Goal: Task Accomplishment & Management: Use online tool/utility

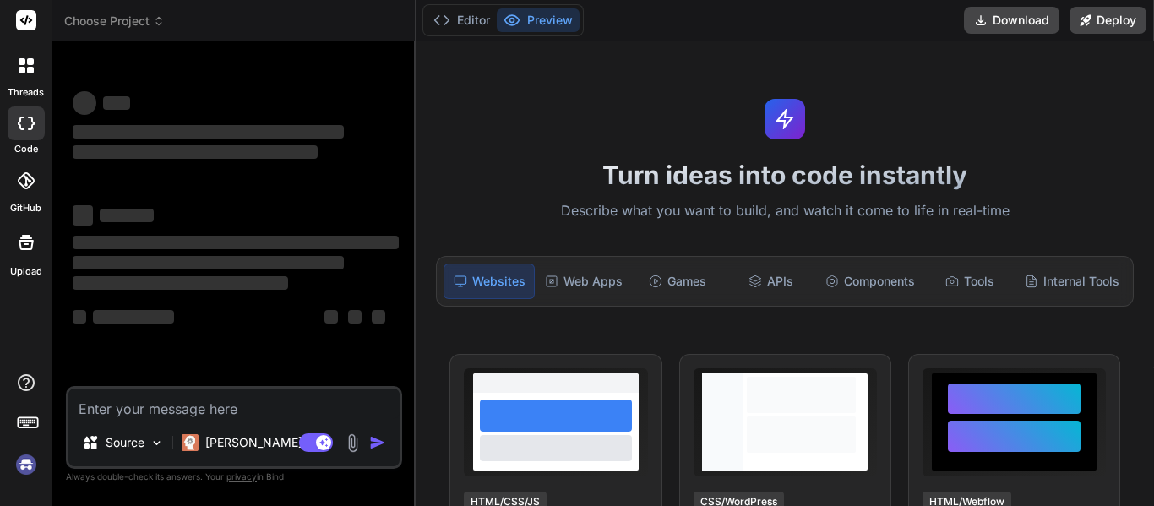
click at [25, 459] on img at bounding box center [26, 464] width 29 height 29
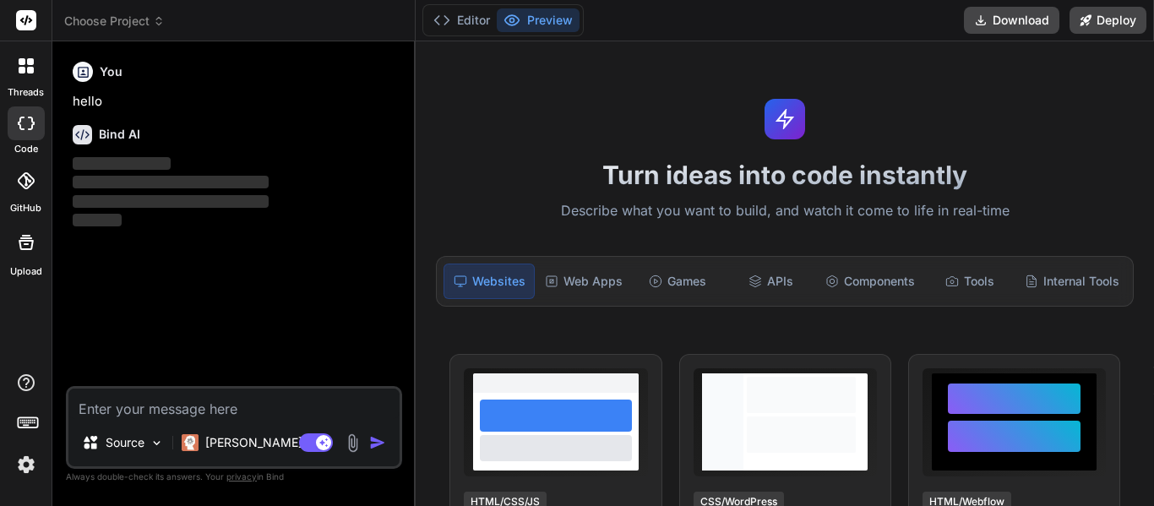
click at [197, 402] on textarea at bounding box center [233, 403] width 331 height 30
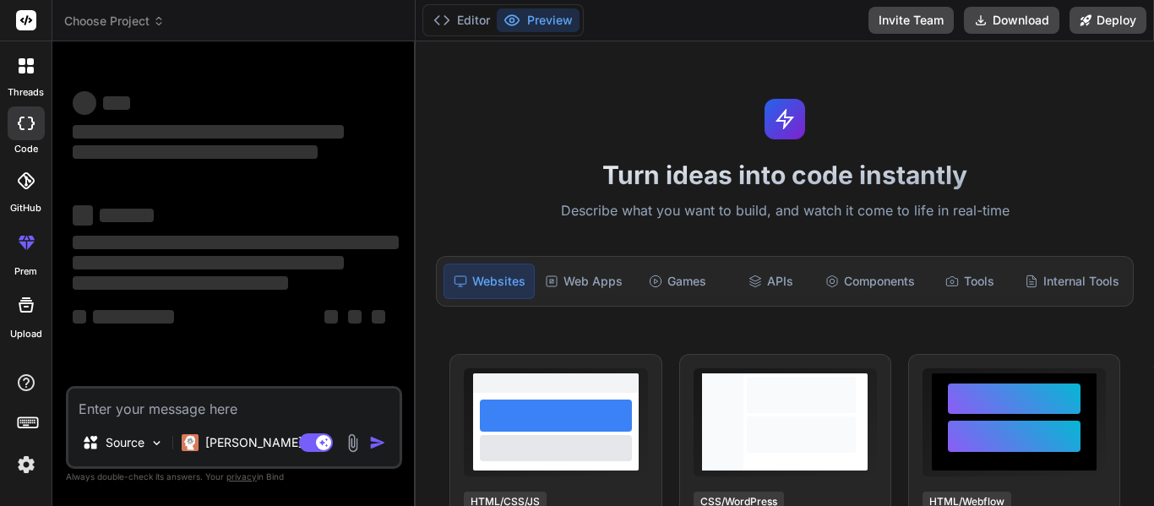
type textarea "x"
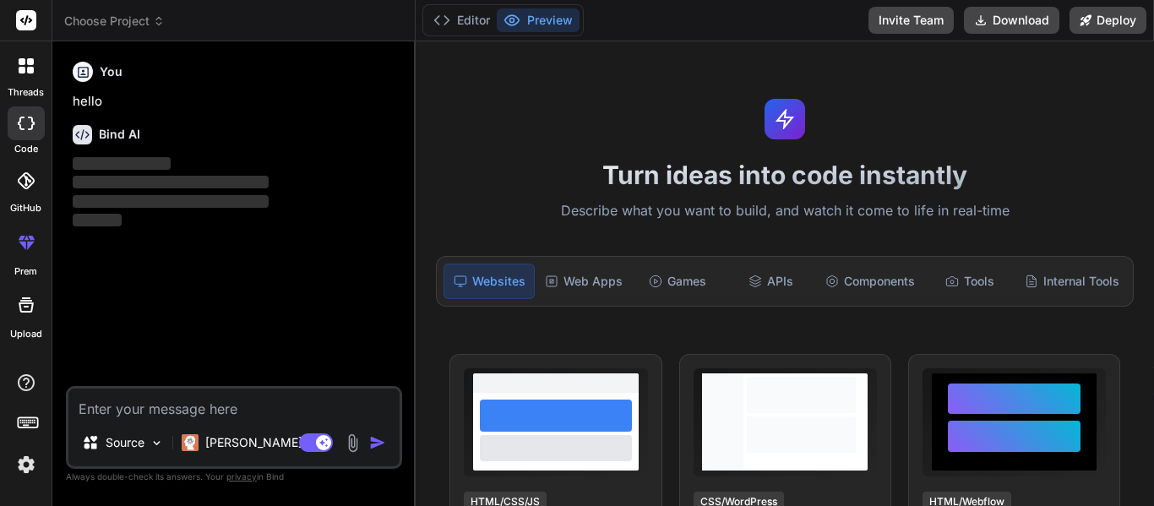
paste textarea "1. Task Manager Application: Functionalities of a to-do list: • Task Entry • Ta…"
type textarea "1. Task Manager Application: Functionalities of a to-do list: • Task Entry • Ta…"
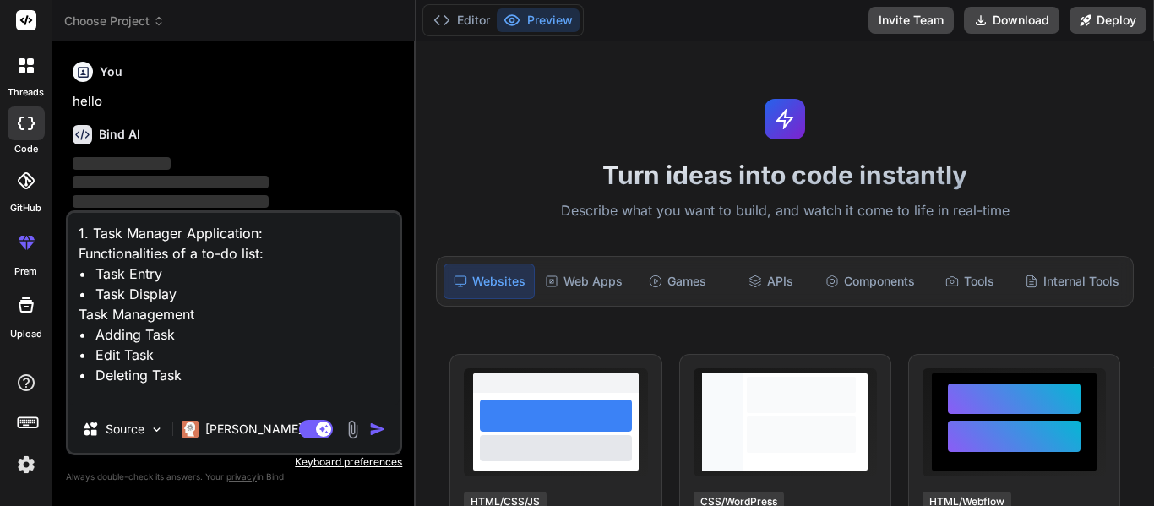
type textarea "x"
type textarea "1. Task Manager Application: Functionalities of a to-do list: • Task Entry • Ta…"
type textarea "x"
type textarea "1. Task Manager Application: Functionalities of a to-do list: • Task Entry • Ta…"
type textarea "x"
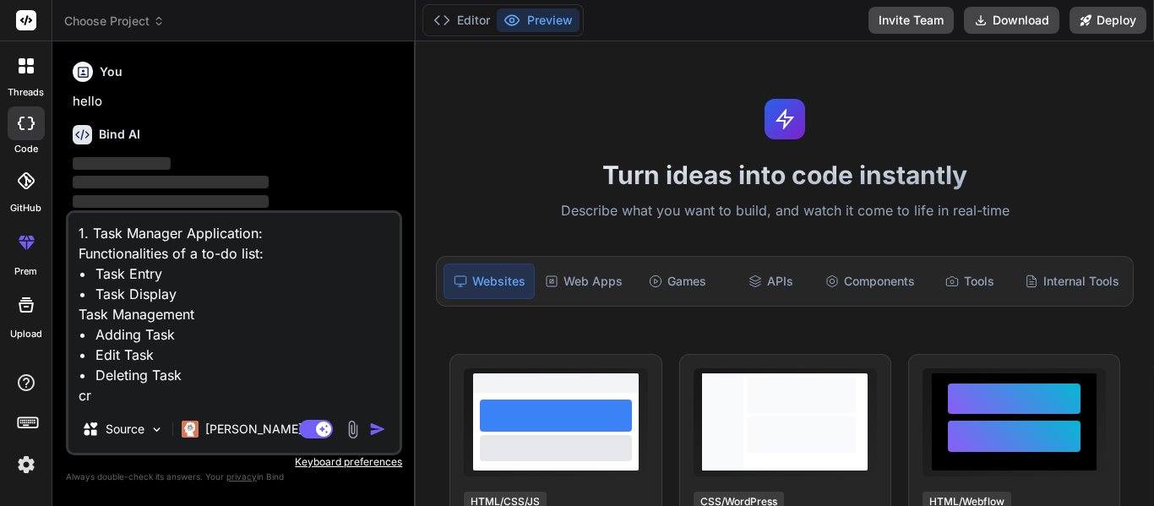
type textarea "1. Task Manager Application: Functionalities of a to-do list: • Task Entry • Ta…"
type textarea "x"
type textarea "1. Task Manager Application: Functionalities of a to-do list: • Task Entry • Ta…"
type textarea "x"
type textarea "1. Task Manager Application: Functionalities of a to-do list: • Task Entry • Ta…"
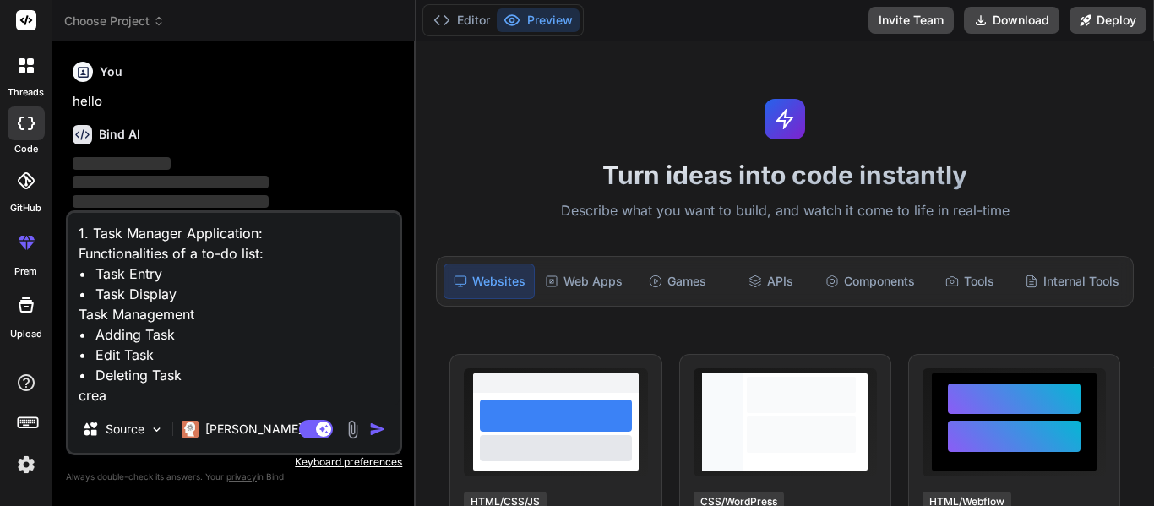
type textarea "x"
type textarea "1. Task Manager Application: Functionalities of a to-do list: • Task Entry • Ta…"
type textarea "x"
type textarea "1. Task Manager Application: Functionalities of a to-do list: • Task Entry • Ta…"
type textarea "x"
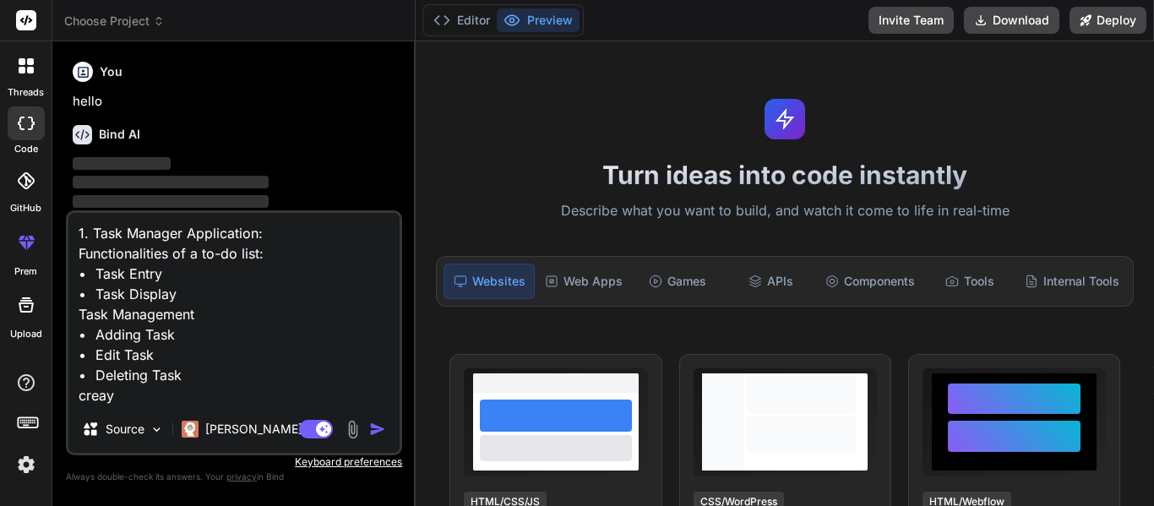
type textarea "1. Task Manager Application: Functionalities of a to-do list: • Task Entry • Ta…"
type textarea "x"
type textarea "1. Task Manager Application: Functionalities of a to-do list: • Task Entry • Ta…"
type textarea "x"
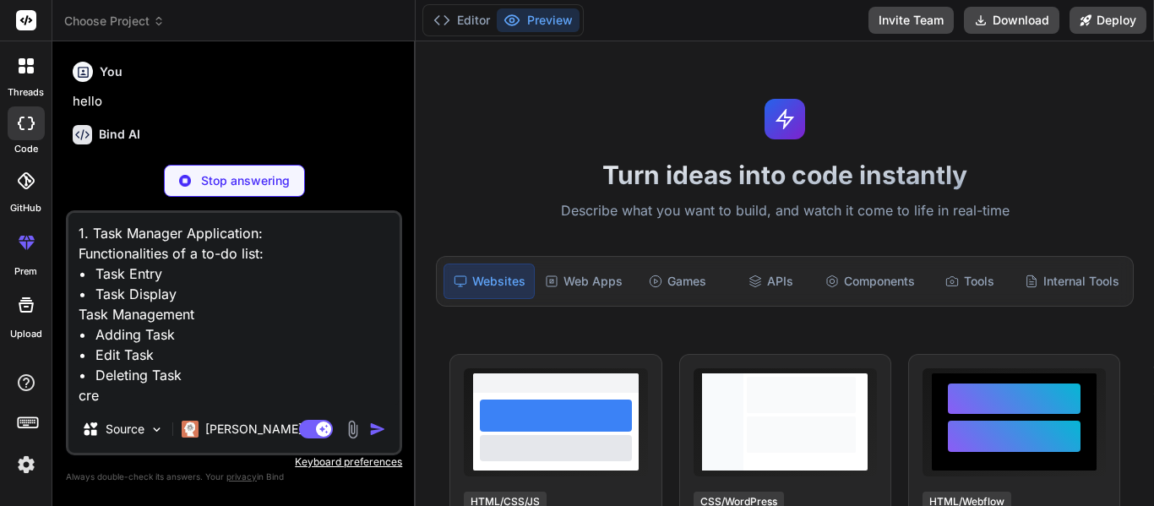
type textarea "1. Task Manager Application: Functionalities of a to-do list: • Task Entry • Ta…"
type textarea "x"
type textarea "1. Task Manager Application: Functionalities of a to-do list: • Task Entry • Ta…"
type textarea "x"
type textarea "1. Task Manager Application: Functionalities of a to-do list: • Task Entry • Ta…"
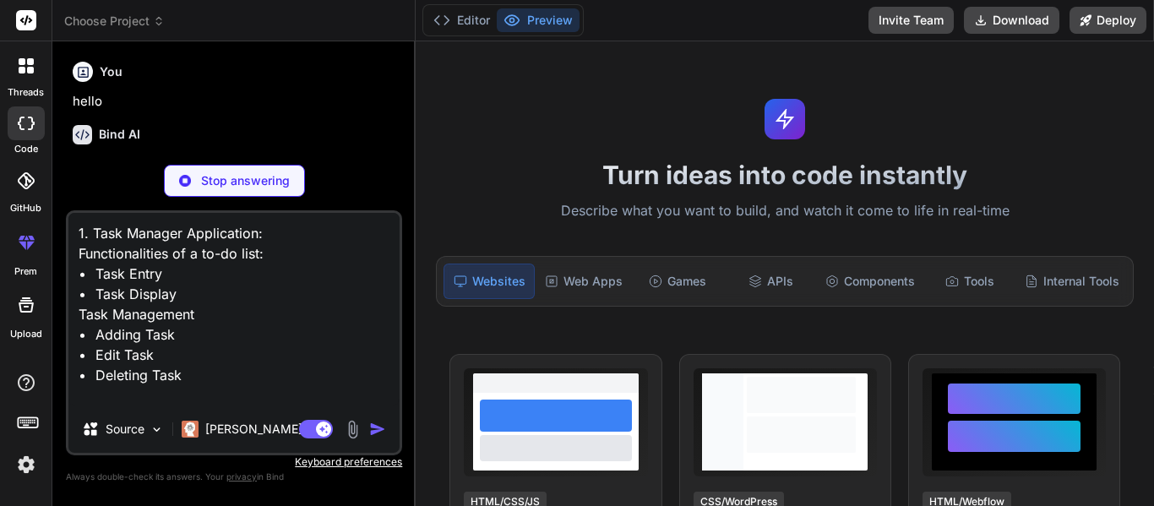
type textarea "x"
type textarea "1. Task Manager Application: Functionalities of a to-do list: • Task Entry • Ta…"
type textarea "x"
type textarea "1. Task Manager Application: Functionalities of a to-do list: • Task Entry • Ta…"
type textarea "x"
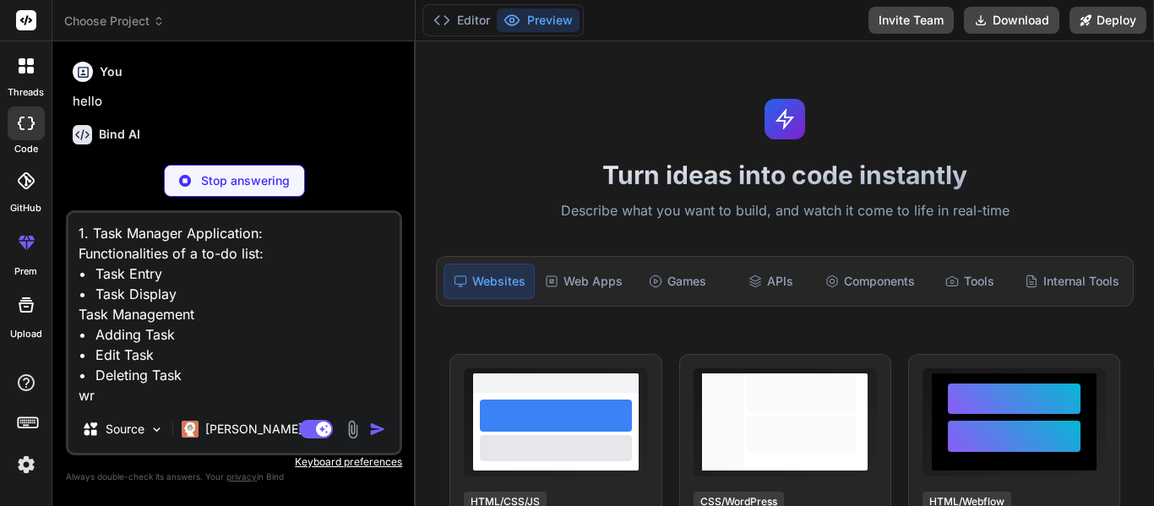
type textarea "1. Task Manager Application: Functionalities of a to-do list: • Task Entry • Ta…"
type textarea "x"
type textarea "1. Task Manager Application: Functionalities of a to-do list: • Task Entry • Ta…"
type textarea "x"
type textarea "1. Task Manager Application: Functionalities of a to-do list: • Task Entry • Ta…"
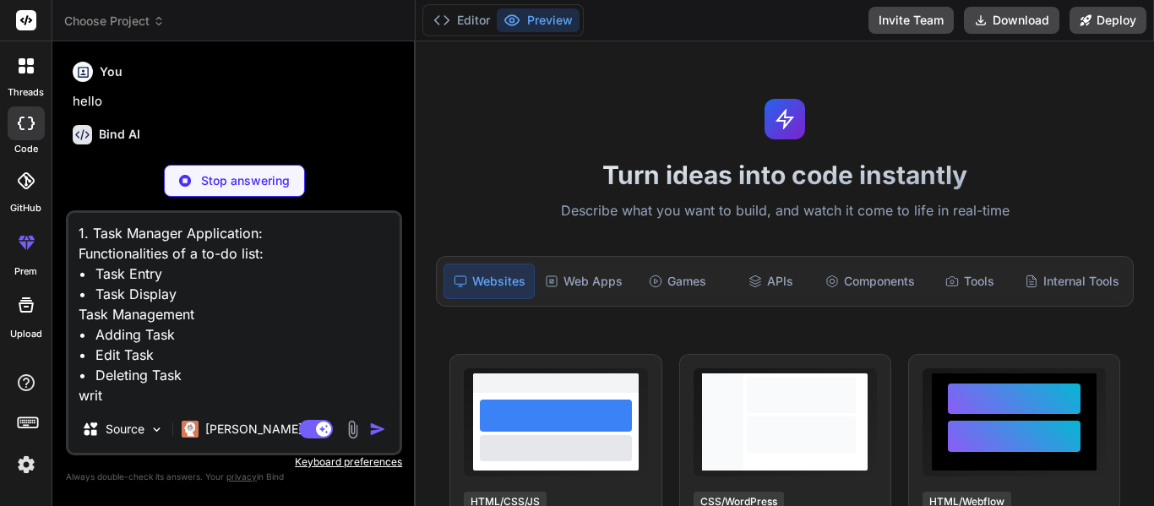
type textarea "x"
type textarea "1. Task Manager Application: Functionalities of a to-do list: • Task Entry • Ta…"
type textarea "x"
type textarea "1. Task Manager Application: Functionalities of a to-do list: • Task Entry • Ta…"
type textarea "x"
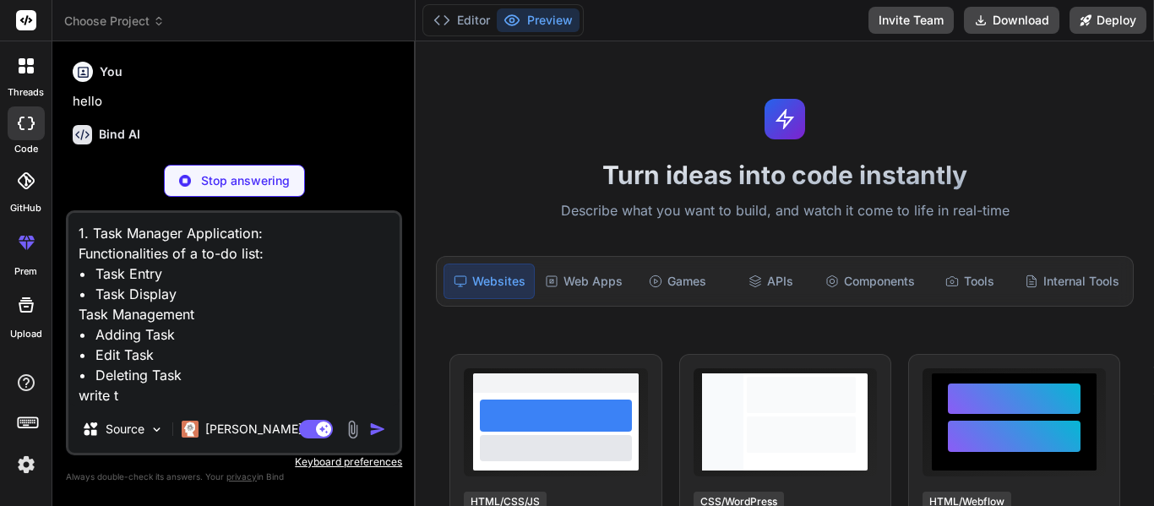
type textarea "1. Task Manager Application: Functionalities of a to-do list: • Task Entry • Ta…"
type textarea "x"
type textarea "1. Task Manager Application: Functionalities of a to-do list: • Task Entry • Ta…"
type textarea "x"
type textarea "1. Task Manager Application: Functionalities of a to-do list: • Task Entry • Ta…"
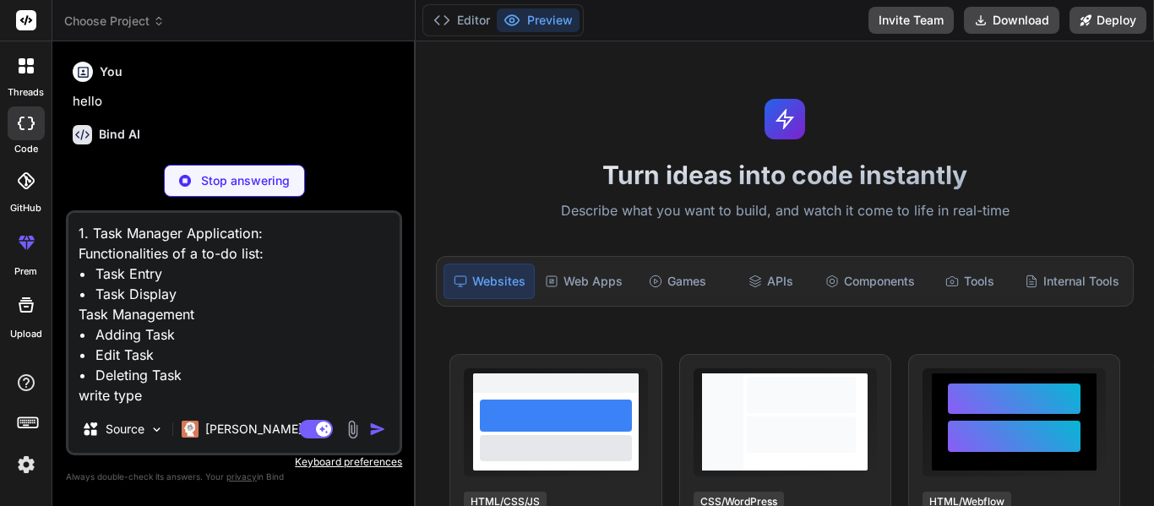
type textarea "x"
type textarea "1. Task Manager Application: Functionalities of a to-do list: • Task Entry • Ta…"
type textarea "x"
type textarea "1. Task Manager Application: Functionalities of a to-do list: • Task Entry • Ta…"
type textarea "x"
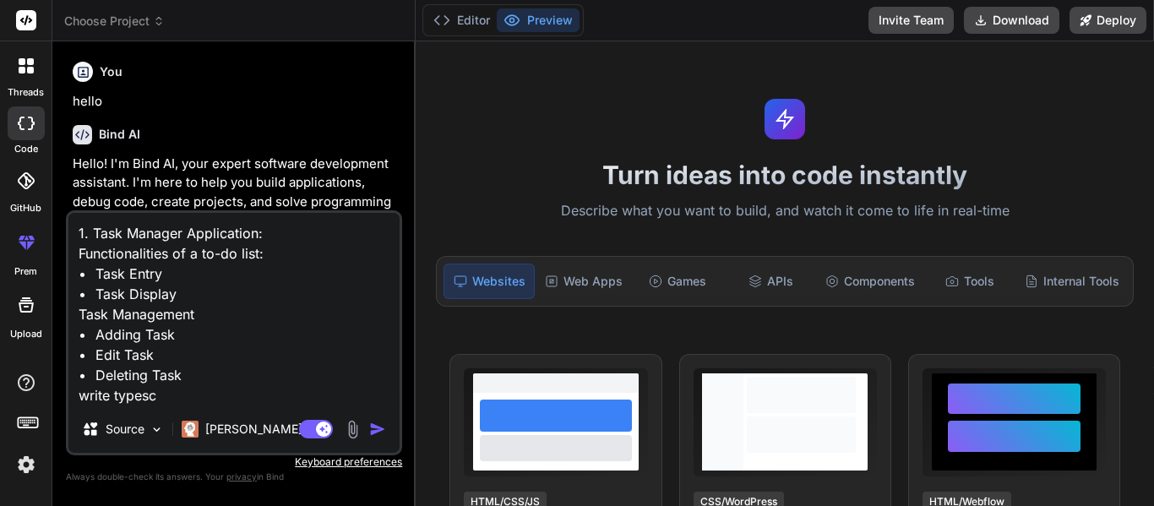
type textarea "1. Task Manager Application: Functionalities of a to-do list: • Task Entry • Ta…"
type textarea "x"
type textarea "1. Task Manager Application: Functionalities of a to-do list: • Task Entry • Ta…"
type textarea "x"
type textarea "1. Task Manager Application: Functionalities of a to-do list: • Task Entry • Ta…"
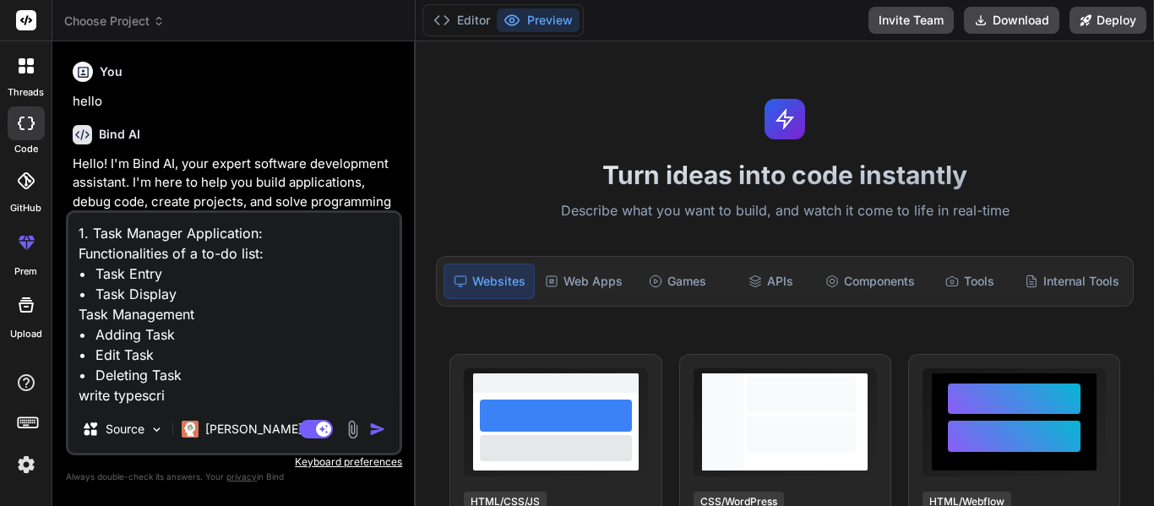
type textarea "x"
type textarea "1. Task Manager Application: Functionalities of a to-do list: • Task Entry • Ta…"
type textarea "x"
type textarea "1. Task Manager Application: Functionalities of a to-do list: • Task Entry • Ta…"
type textarea "x"
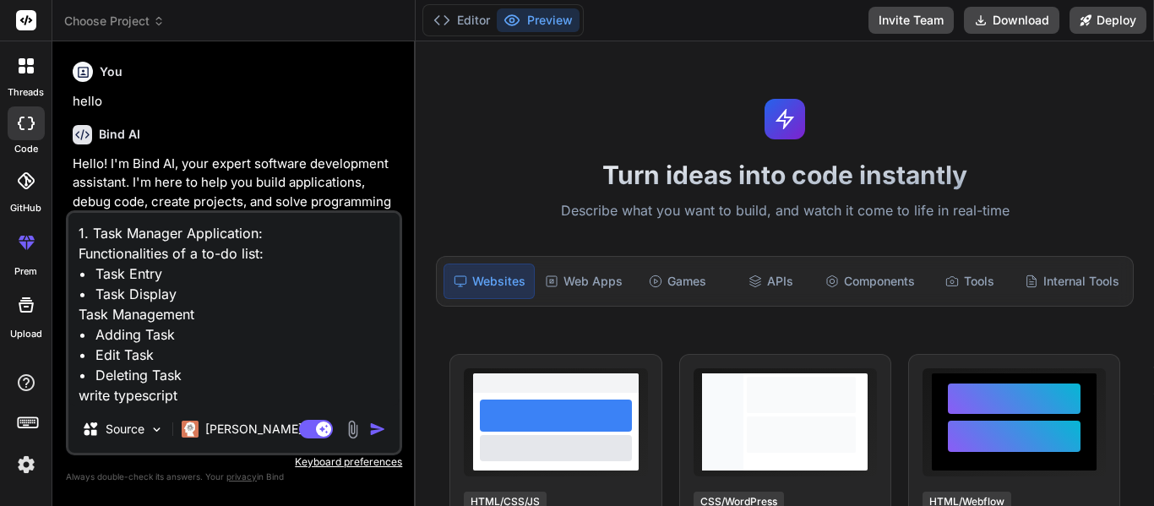
type textarea "1. Task Manager Application: Functionalities of a to-do list: • Task Entry • Ta…"
type textarea "x"
type textarea "1. Task Manager Application: Functionalities of a to-do list: • Task Entry • Ta…"
type textarea "x"
type textarea "1. Task Manager Application: Functionalities of a to-do list: • Task Entry • Ta…"
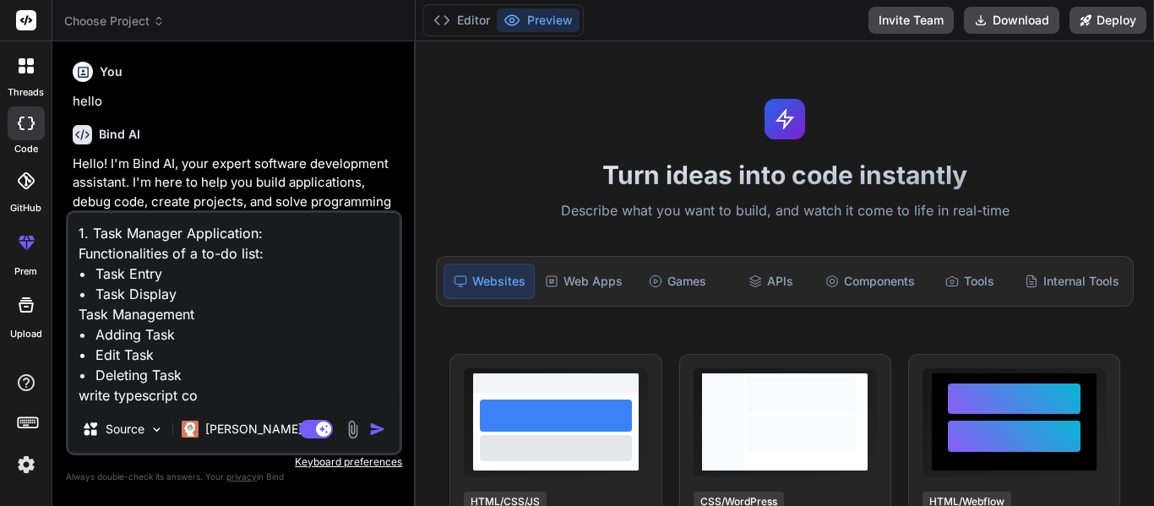
type textarea "x"
type textarea "1. Task Manager Application: Functionalities of a to-do list: • Task Entry • Ta…"
type textarea "x"
type textarea "1. Task Manager Application: Functionalities of a to-do list: • Task Entry • Ta…"
type textarea "x"
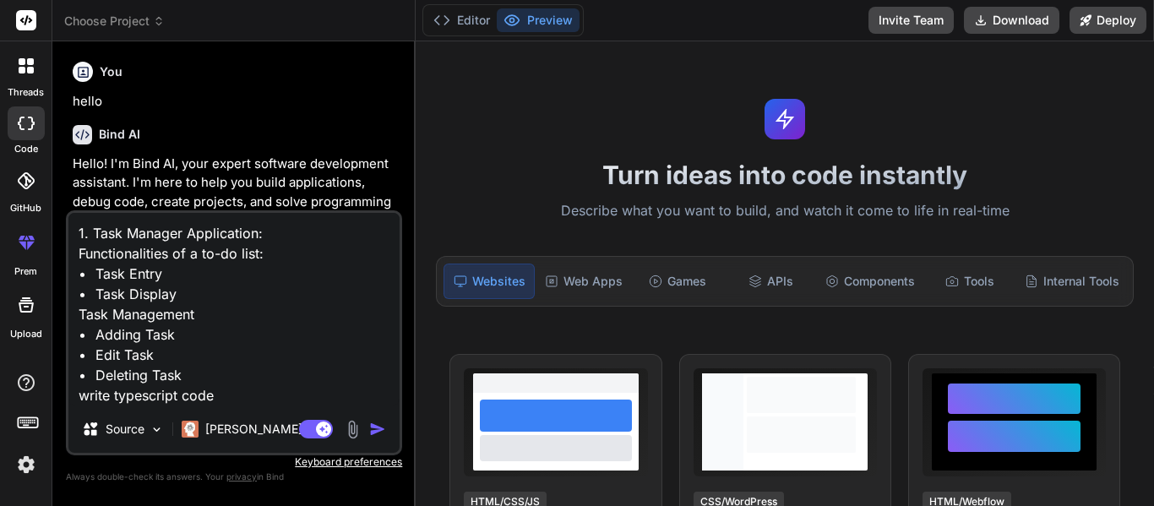
type textarea "1. Task Manager Application: Functionalities of a to-do list: • Task Entry • Ta…"
type textarea "x"
type textarea "1. Task Manager Application: Functionalities of a to-do list: • Task Entry • Ta…"
type textarea "x"
type textarea "1. Task Manager Application: Functionalities of a to-do list: • Task Entry • Ta…"
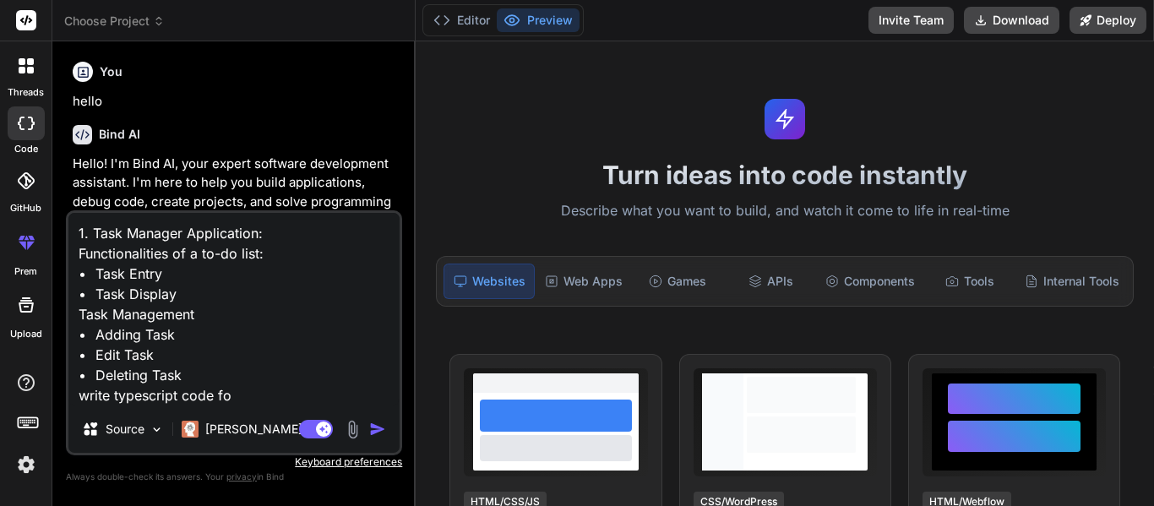
type textarea "x"
type textarea "1. Task Manager Application: Functionalities of a to-do list: • Task Entry • Ta…"
type textarea "x"
type textarea "1. Task Manager Application: Functionalities of a to-do list: • Task Entry • Ta…"
type textarea "x"
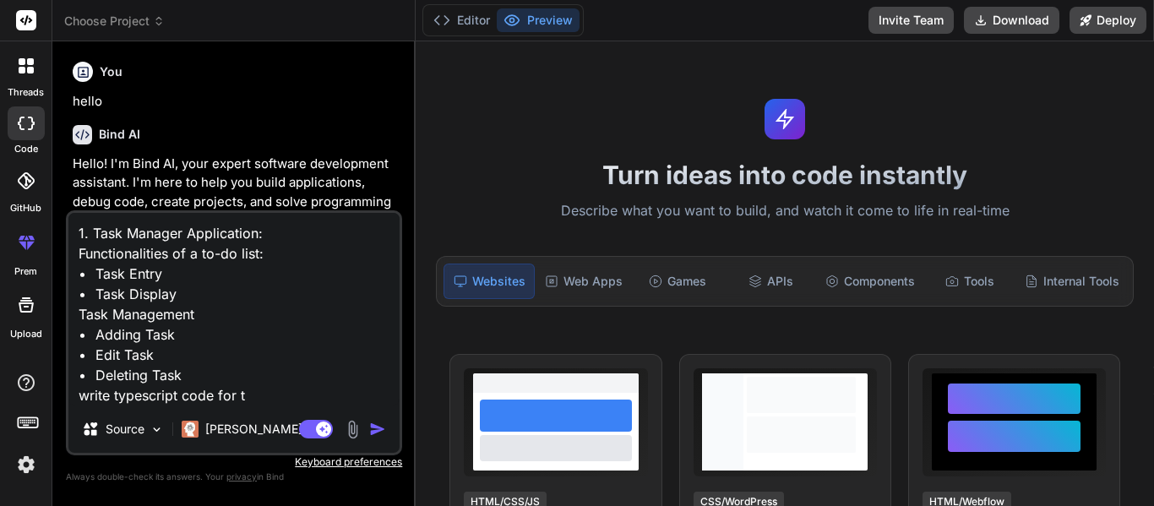
type textarea "1. Task Manager Application: Functionalities of a to-do list: • Task Entry • Ta…"
type textarea "x"
type textarea "1. Task Manager Application: Functionalities of a to-do list: • Task Entry • Ta…"
type textarea "x"
type textarea "1. Task Manager Application: Functionalities of a to-do list: • Task Entry • Ta…"
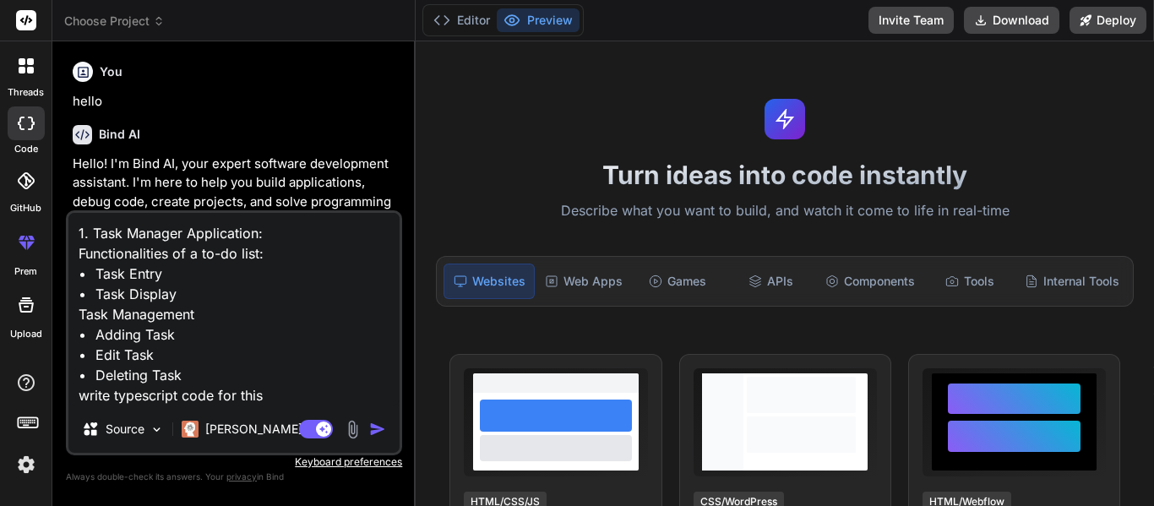
type textarea "x"
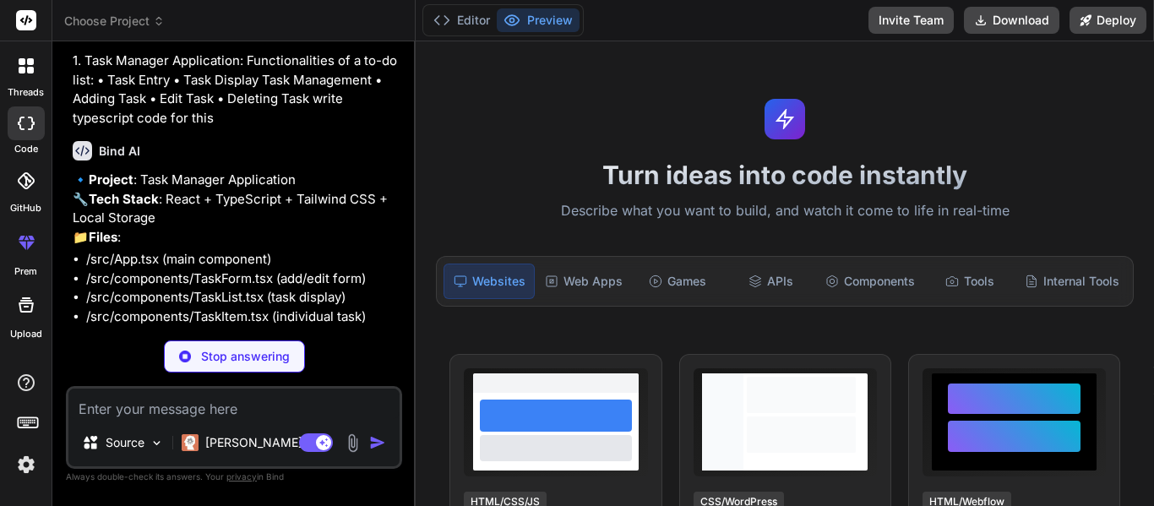
scroll to position [475, 0]
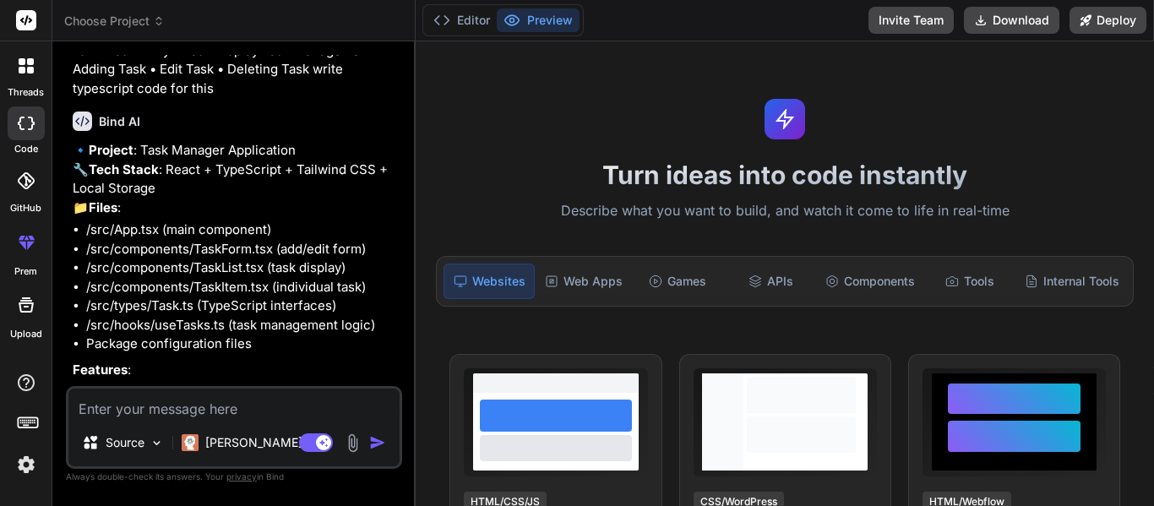
type textarea "x"
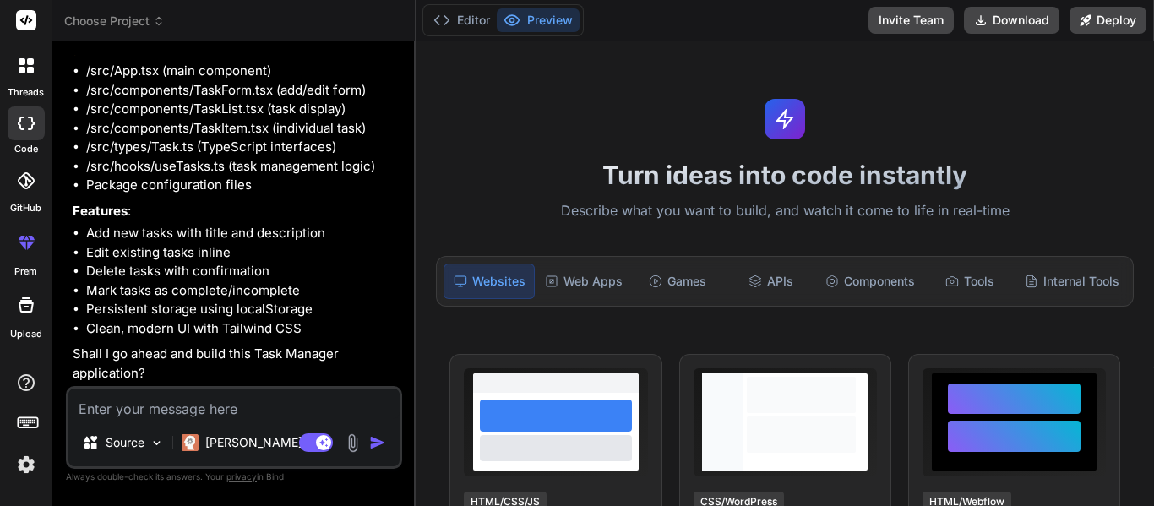
scroll to position [671, 0]
type textarea "y"
type textarea "x"
type textarea "ye"
type textarea "x"
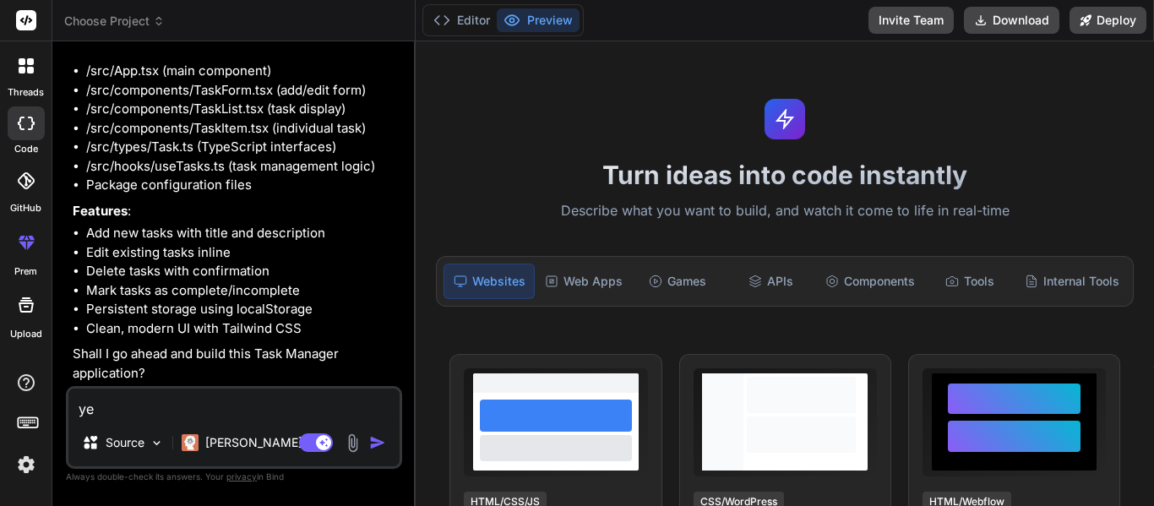
type textarea "yes"
type textarea "x"
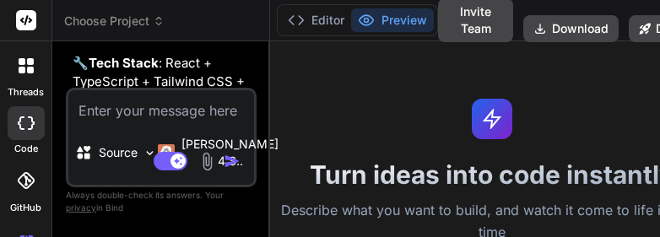
scroll to position [1247, 0]
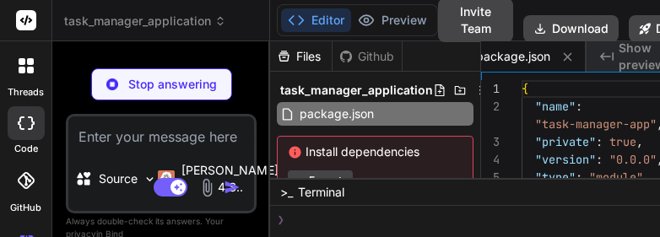
type textarea "x"
type textarea "div> <script type="module" src="/src/main.tsx"></script> </body> </html>"
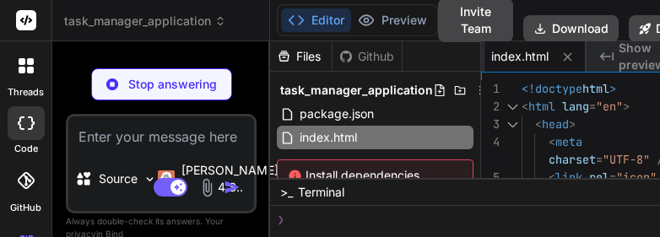
type textarea "x"
type textarea "getElementById('root')!).render( <React.StrictMode> <App /> </React.StrictMode>…"
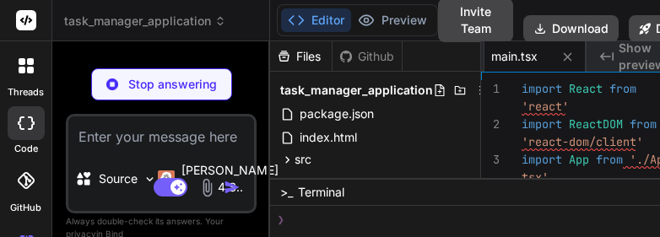
type textarea "x"
type textarea "ng: grayscale; }"
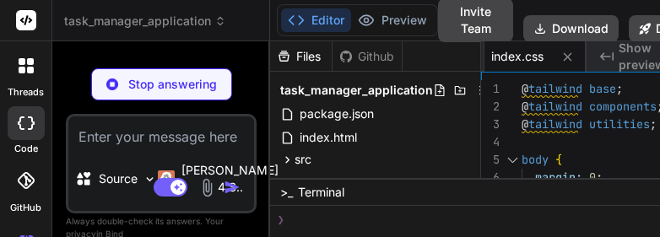
type textarea "x"
type textarea "export interface Task { id: string; title: string; description: string; complet…"
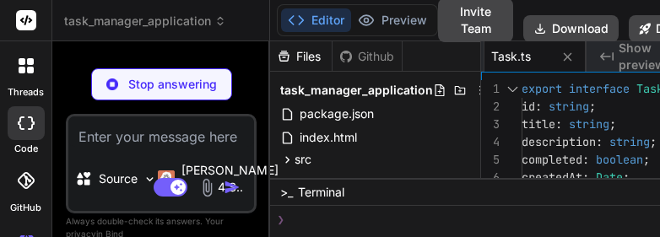
scroll to position [1209, 0]
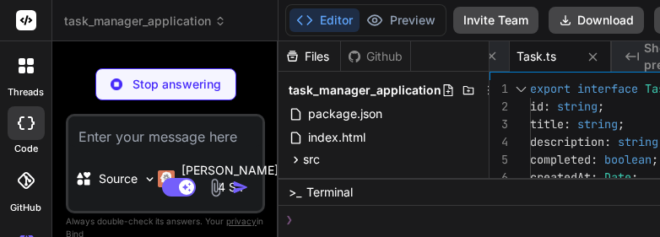
type textarea "x"
type textarea "updateTask, deleteTask, toggleComplete, }; };"
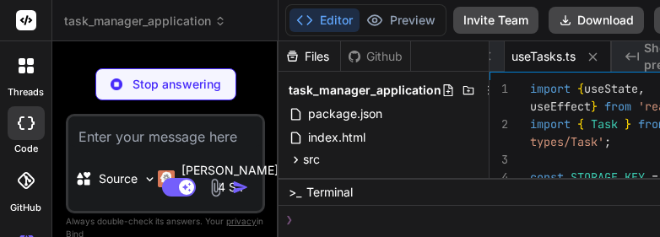
type textarea "x"
type textarea "deleteTask, toggleComplete, }; };"
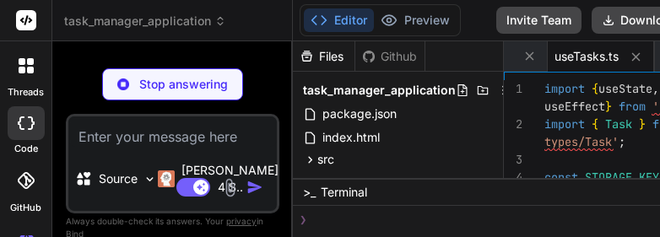
type textarea "x"
type textarea "</form> ); };"
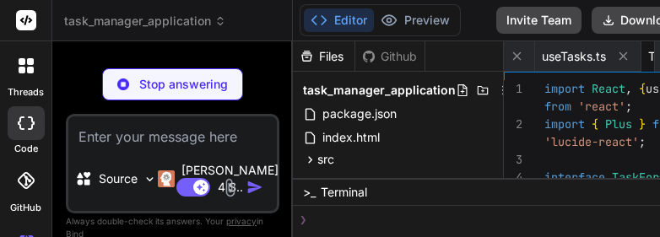
scroll to position [0, 607]
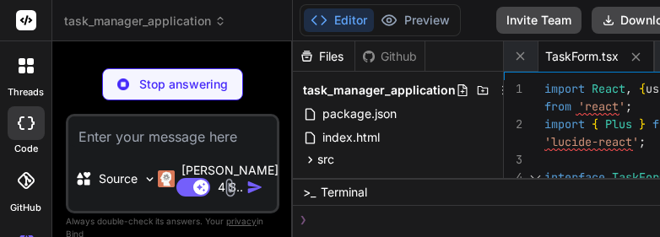
type textarea "x"
type textarea "); };"
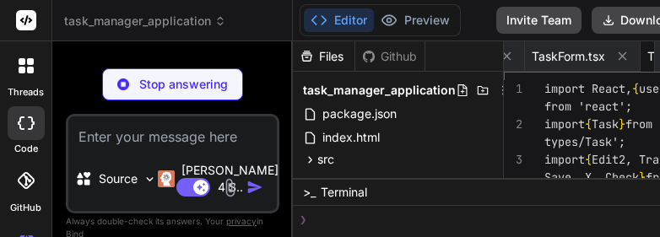
scroll to position [0, 720]
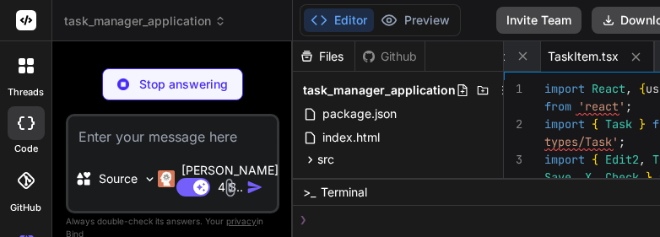
type textarea "x"
type textarea ")} </div> ); };"
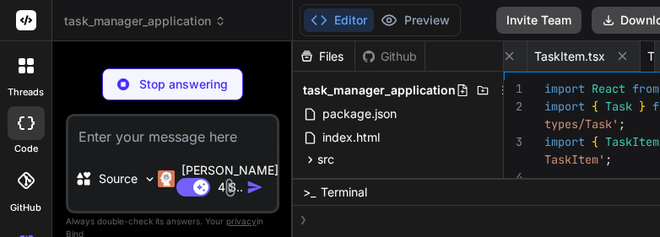
scroll to position [0, 828]
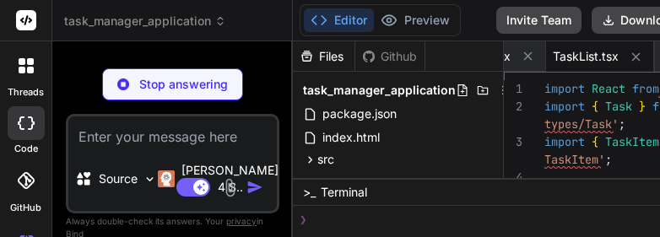
type textarea "x"
type textarea "</div> ); } export default App;"
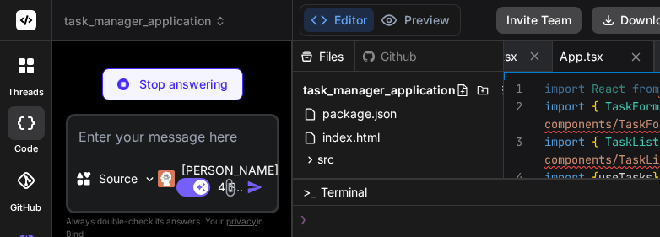
type textarea "x"
type textarea "})"
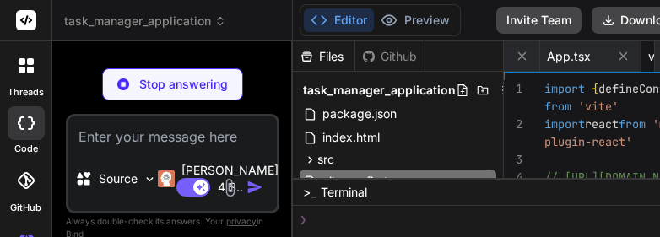
scroll to position [0, 1044]
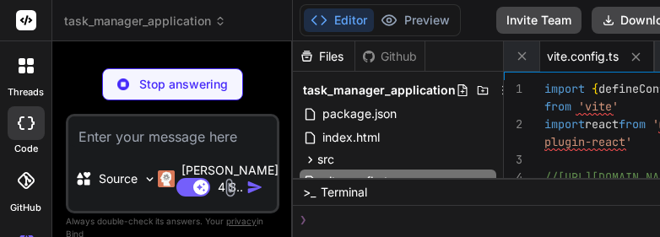
type textarea "x"
type textarea ""references": [{ "path": "./tsconfig.node.json" }] }"
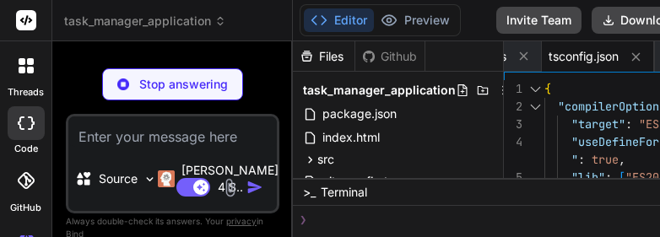
type textarea "x"
type textarea ""include": ["vite.config.ts"] }"
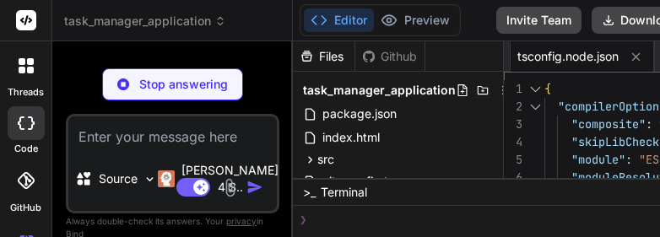
type textarea "x"
type textarea "}, plugins: [], }"
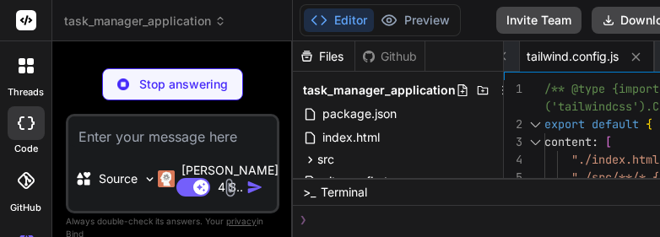
type textarea "x"
type textarea "export default { plugins: { tailwindcss: {}, autoprefixer: {}, }, }"
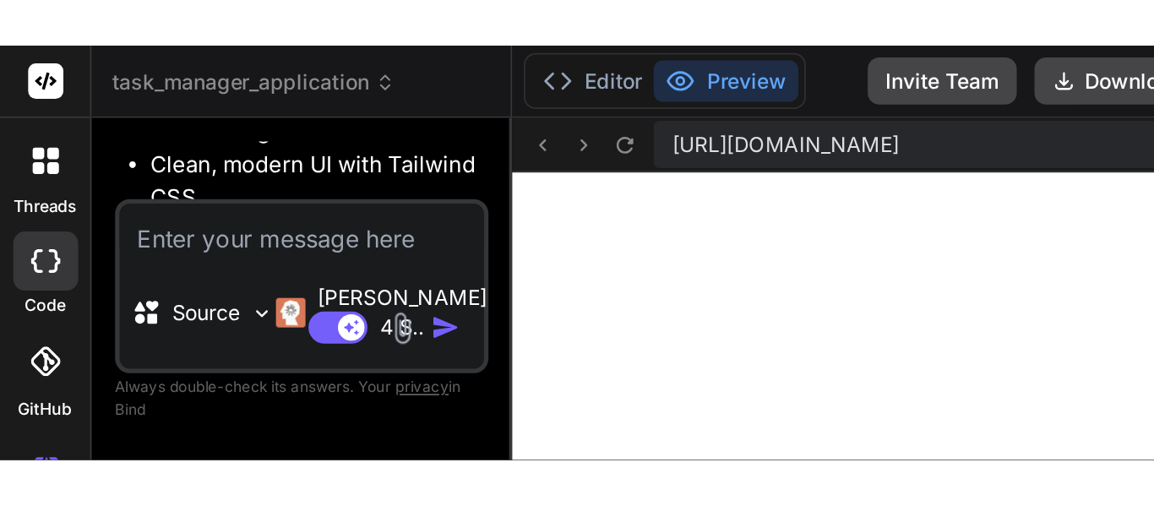
scroll to position [850, 0]
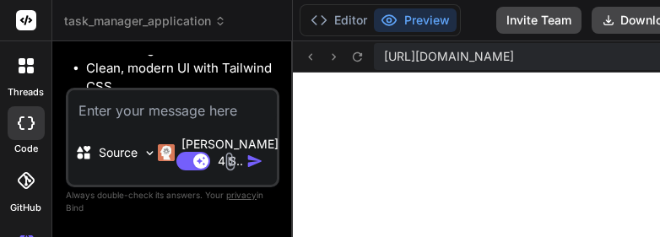
type textarea "x"
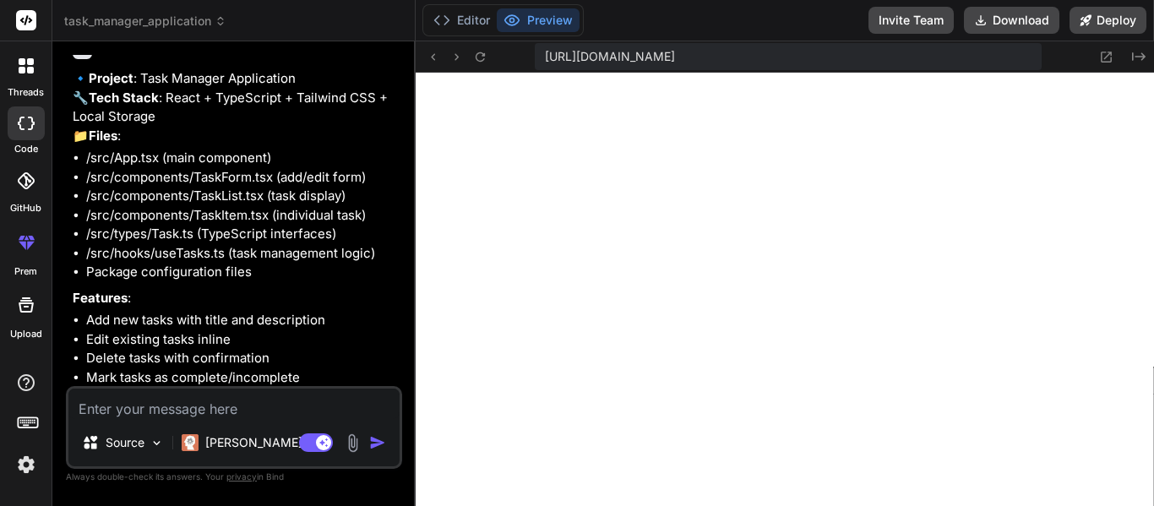
scroll to position [575, 0]
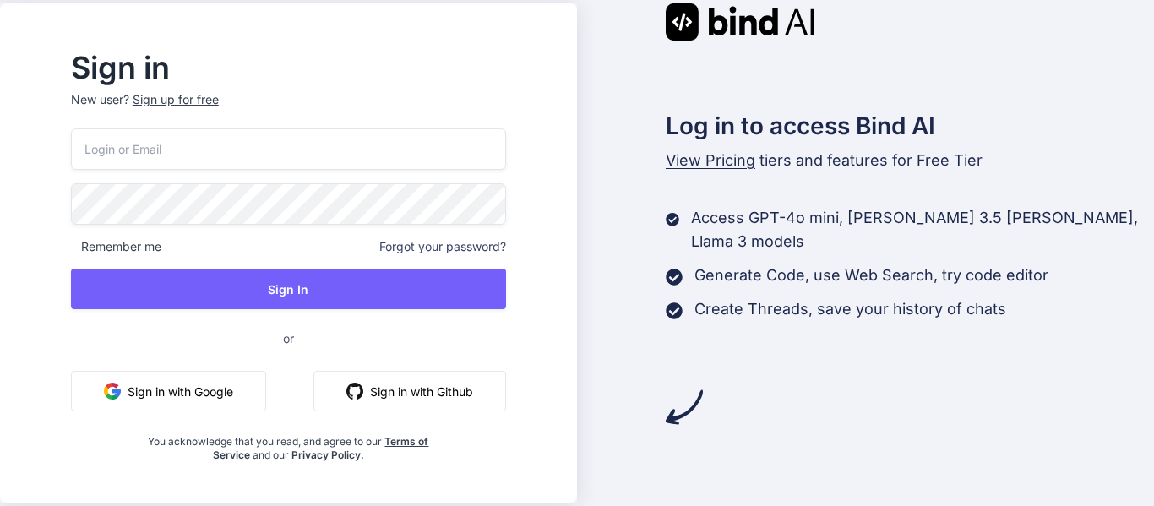
click at [232, 136] on input "email" at bounding box center [288, 148] width 435 height 41
type input "[EMAIL_ADDRESS][DOMAIN_NAME]"
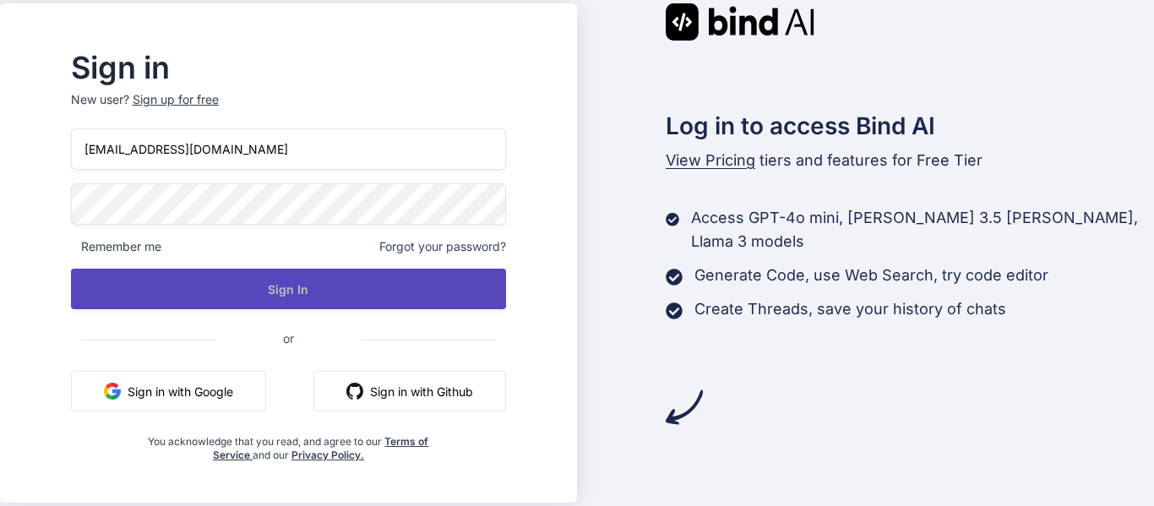
click at [381, 285] on button "Sign In" at bounding box center [288, 289] width 435 height 41
